Goal: Task Accomplishment & Management: Use online tool/utility

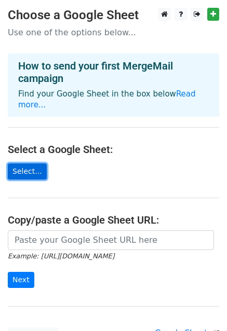
click at [22, 163] on link "Select..." at bounding box center [27, 171] width 39 height 16
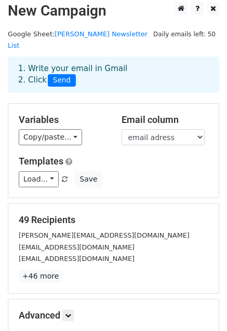
scroll to position [6, 0]
